Goal: Information Seeking & Learning: Understand process/instructions

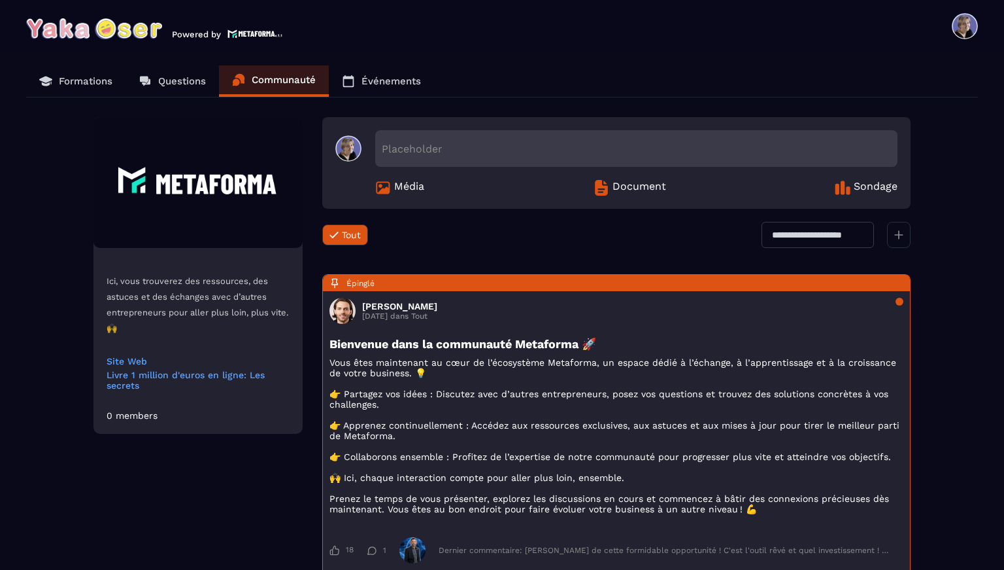
click at [88, 83] on p "Formations" at bounding box center [86, 81] width 54 height 12
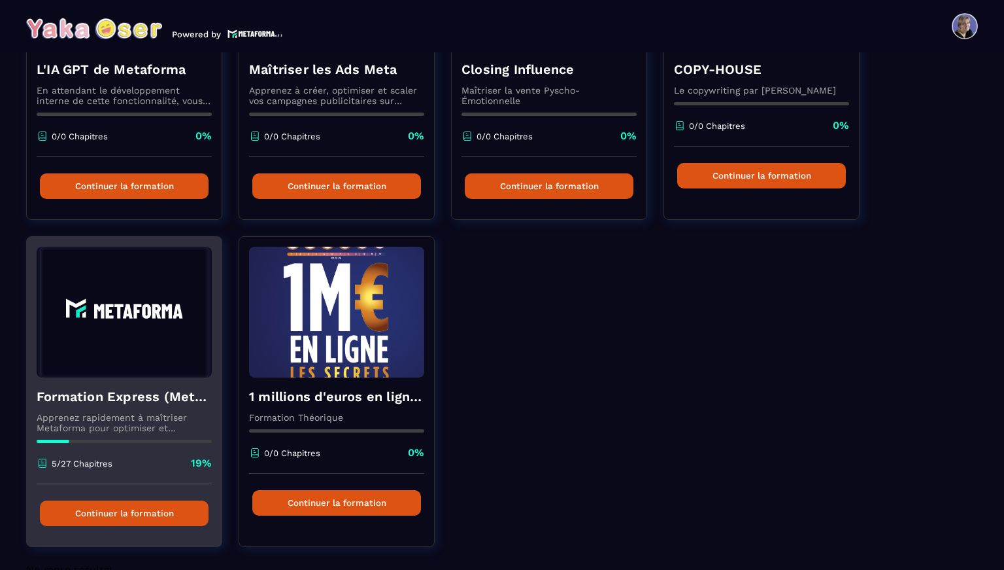
scroll to position [282, 0]
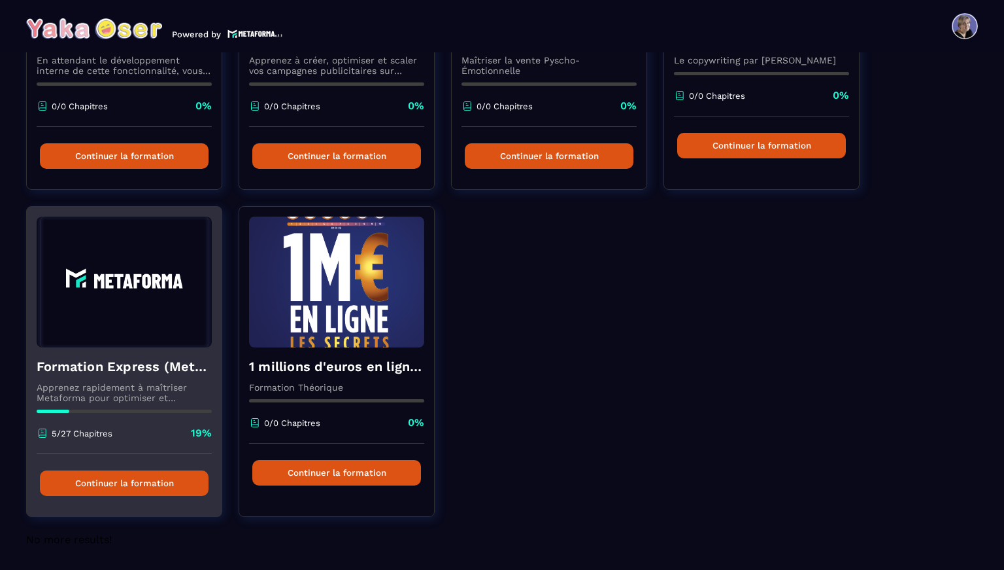
click at [115, 313] on img at bounding box center [124, 281] width 175 height 131
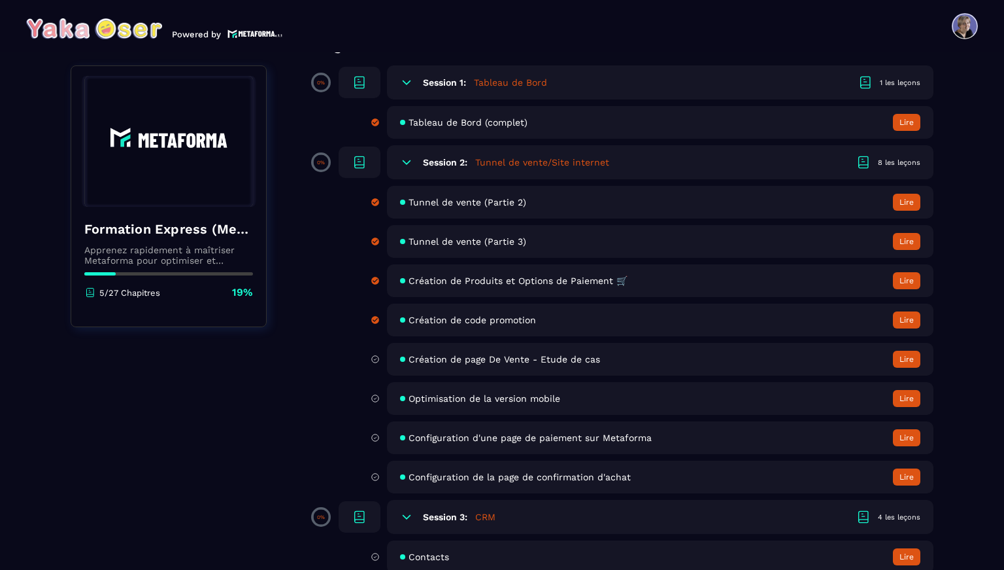
scroll to position [133, 0]
click at [453, 397] on span "Optimisation de la version mobile" at bounding box center [485, 397] width 152 height 10
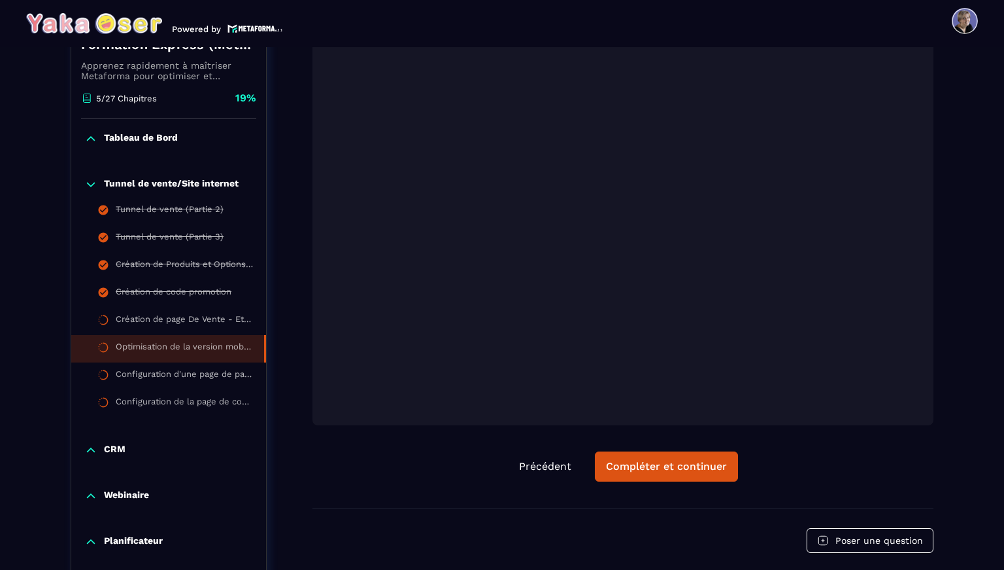
scroll to position [301, 0]
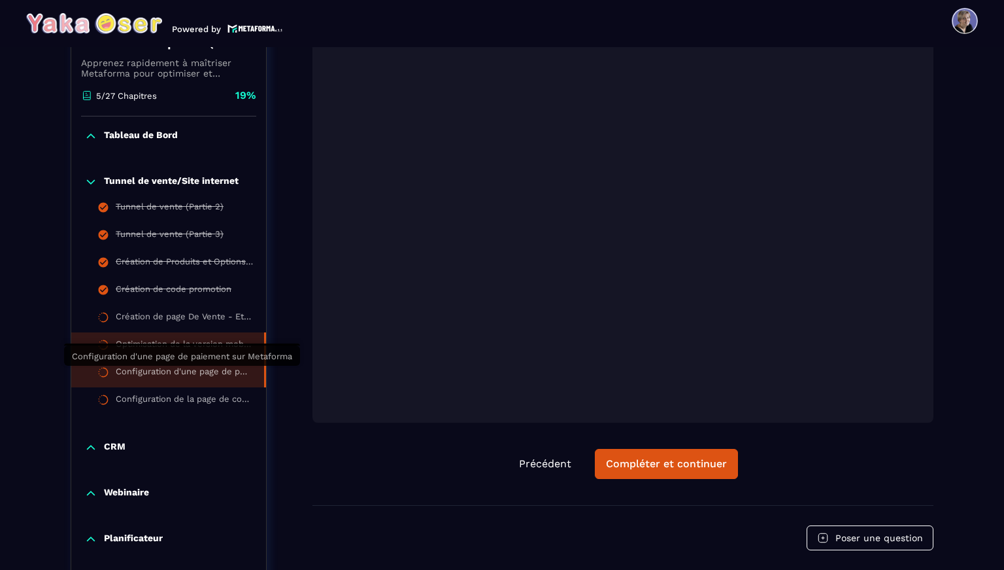
click at [224, 375] on div "Configuration d'une page de paiement sur Metaforma" at bounding box center [183, 373] width 135 height 14
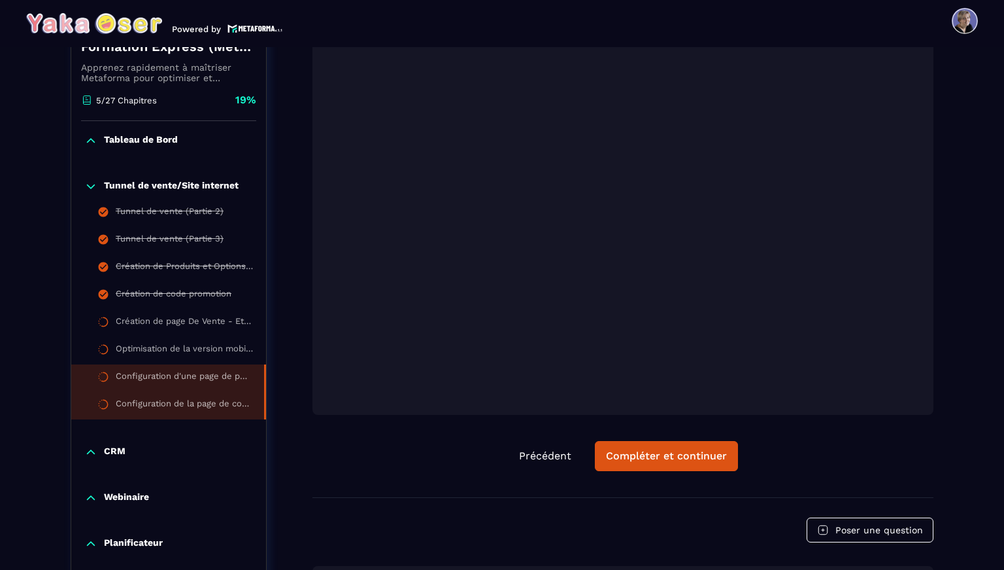
scroll to position [298, 0]
click at [216, 401] on div "Configuration de la page de confirmation d'achat" at bounding box center [183, 405] width 135 height 14
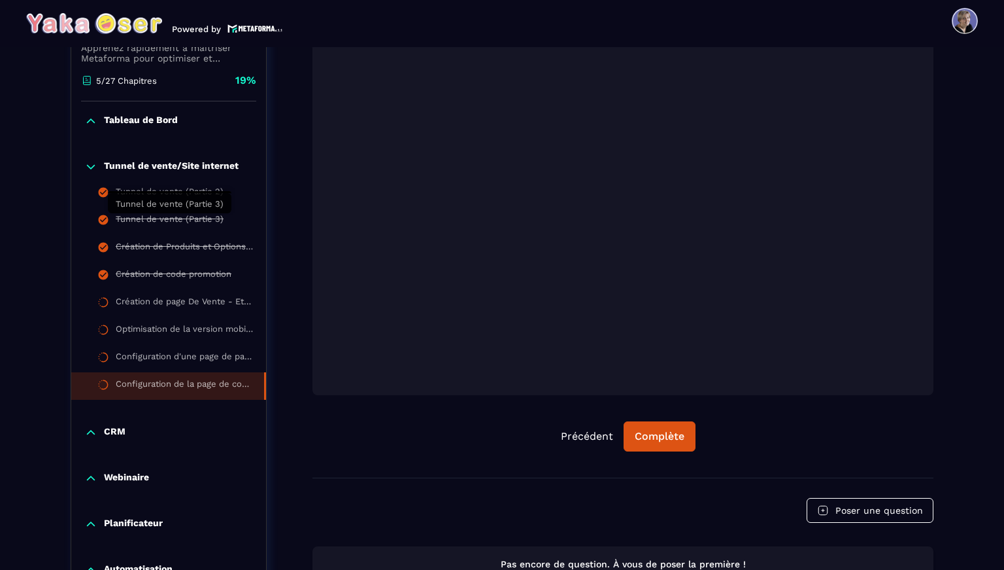
scroll to position [326, 0]
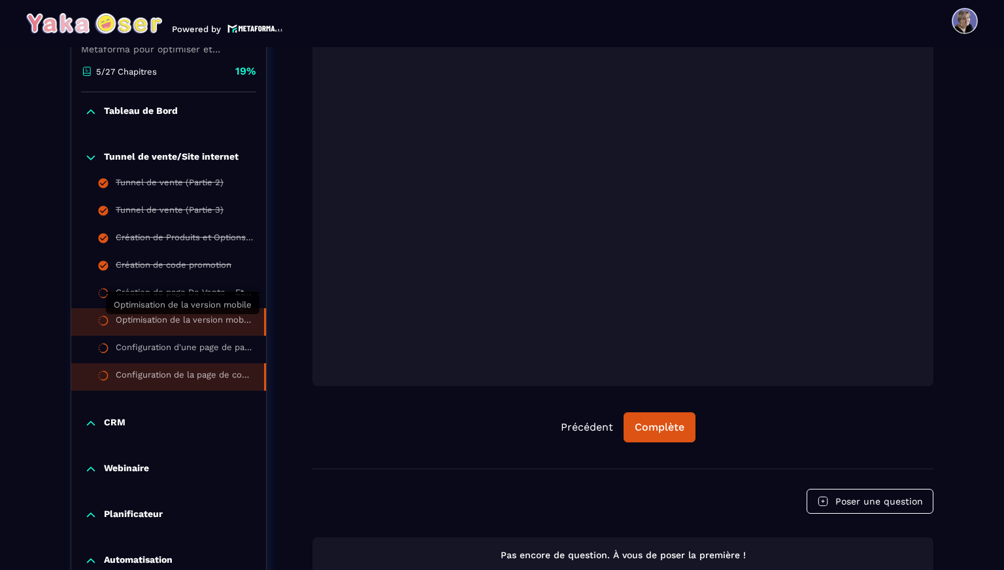
click at [213, 323] on div "Optimisation de la version mobile" at bounding box center [183, 322] width 135 height 14
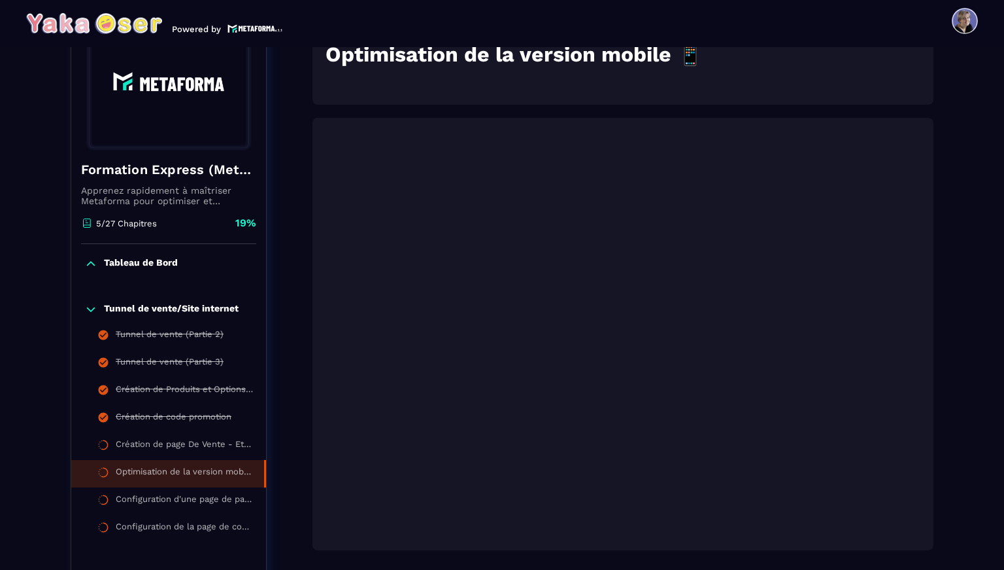
scroll to position [194, 0]
